Goal: Navigation & Orientation: Go to known website

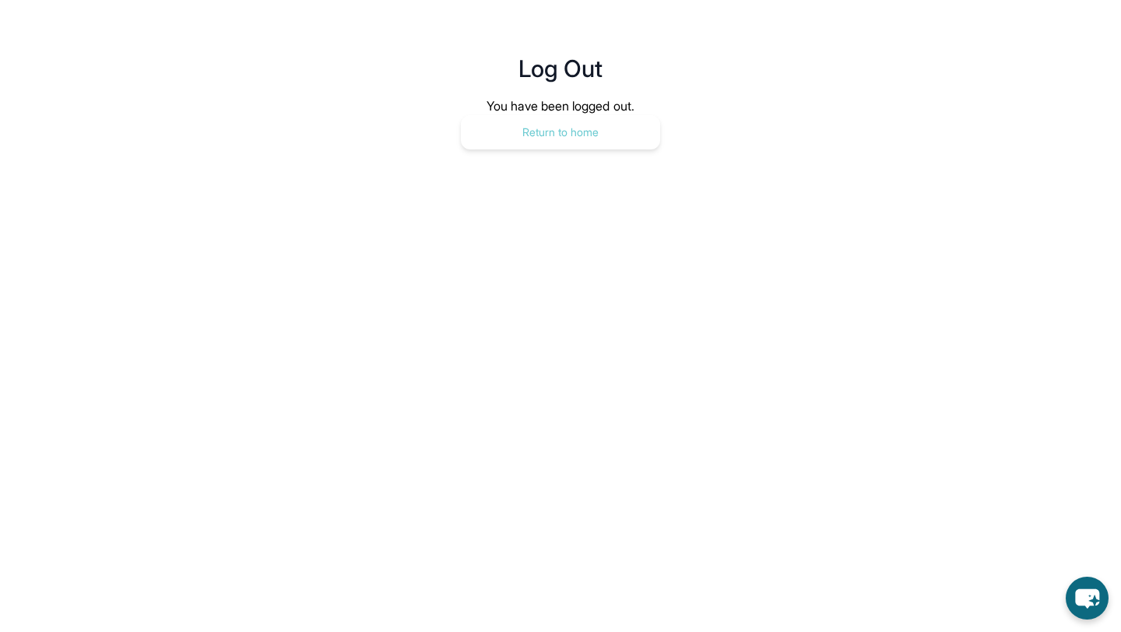
click at [521, 132] on button "Return to home" at bounding box center [560, 132] width 199 height 34
